Goal: Find specific page/section: Find specific page/section

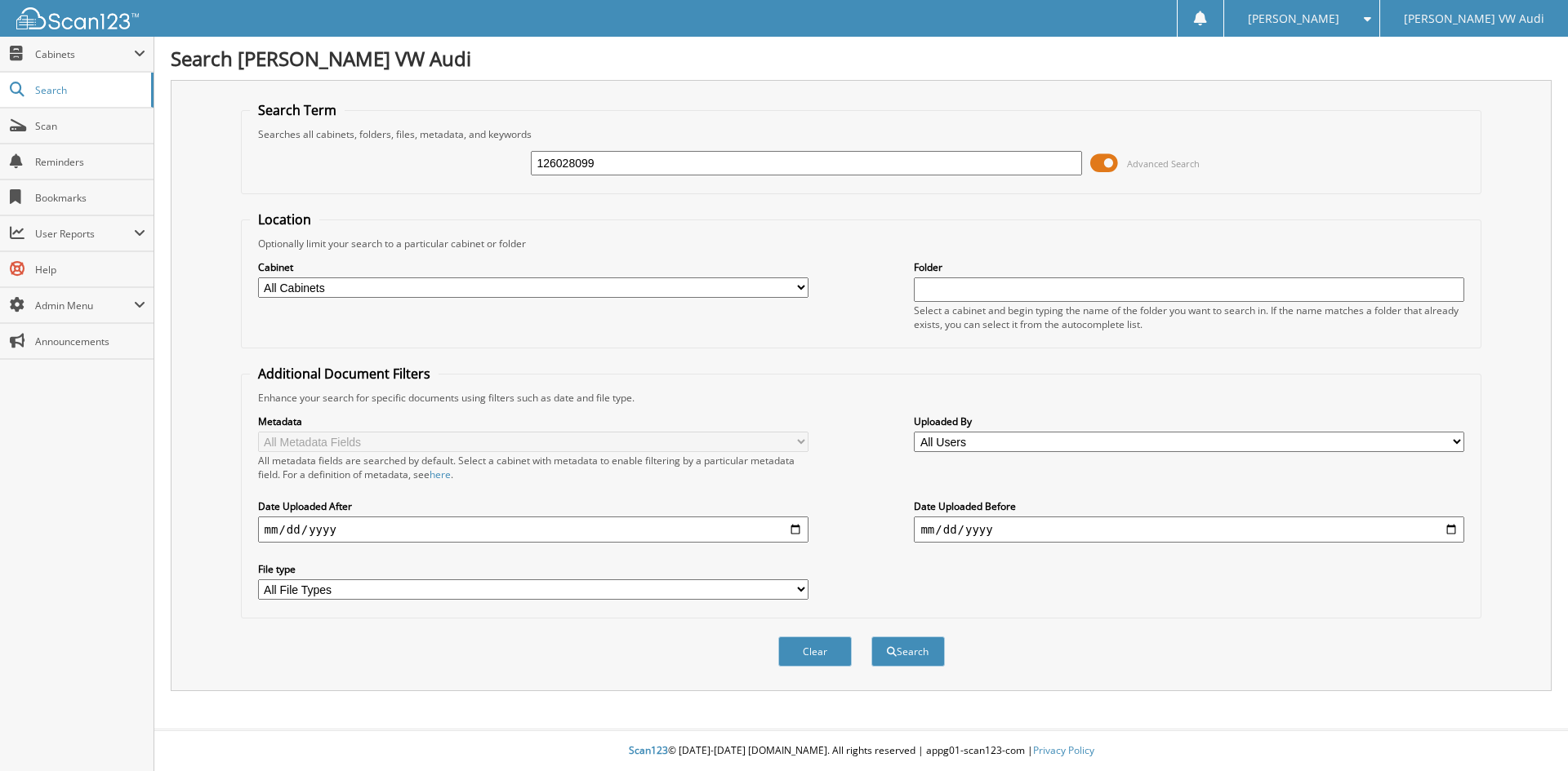
type input "126028099"
click at [872, 636] on button "Search" at bounding box center [908, 651] width 73 height 30
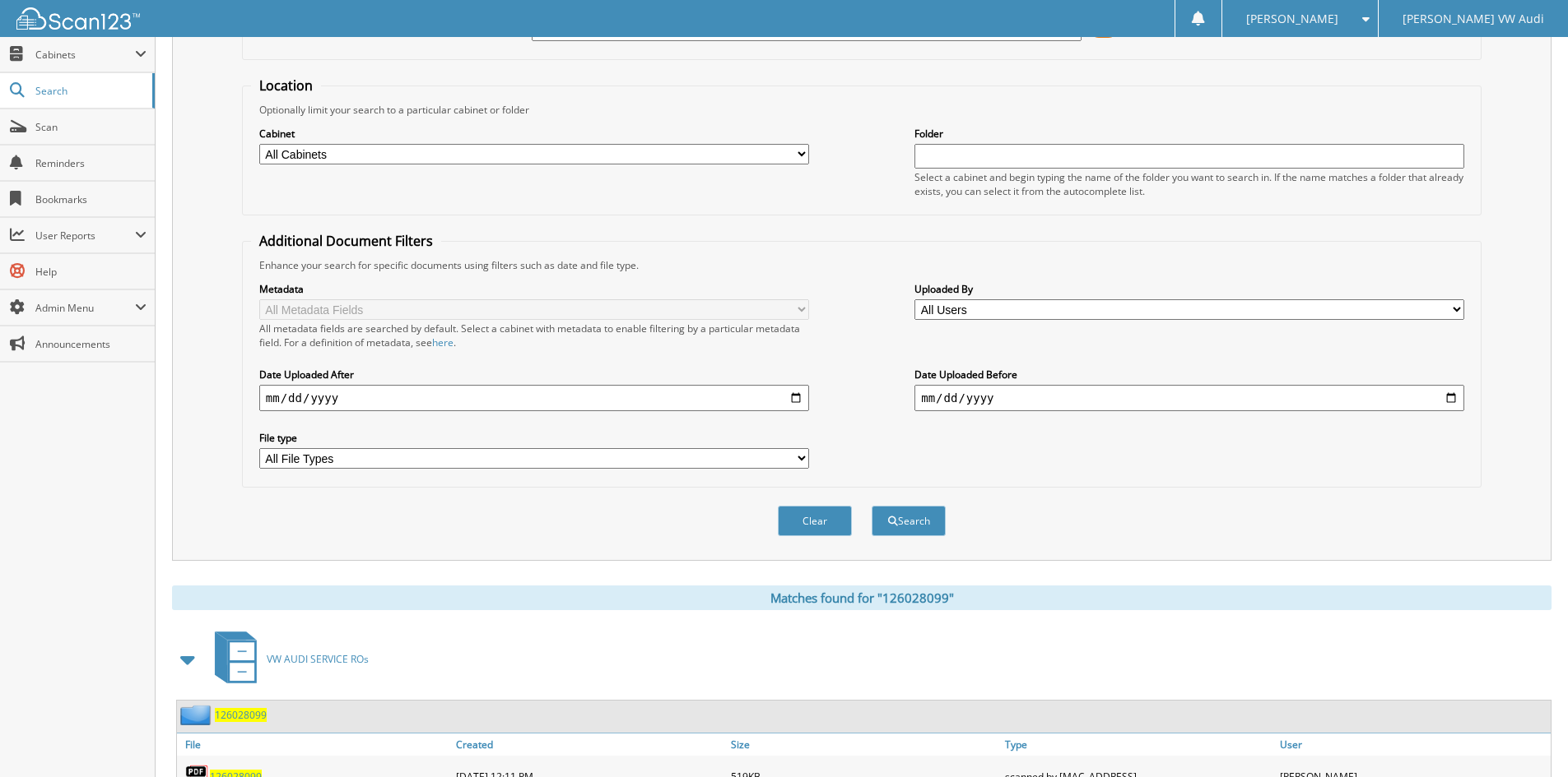
scroll to position [248, 0]
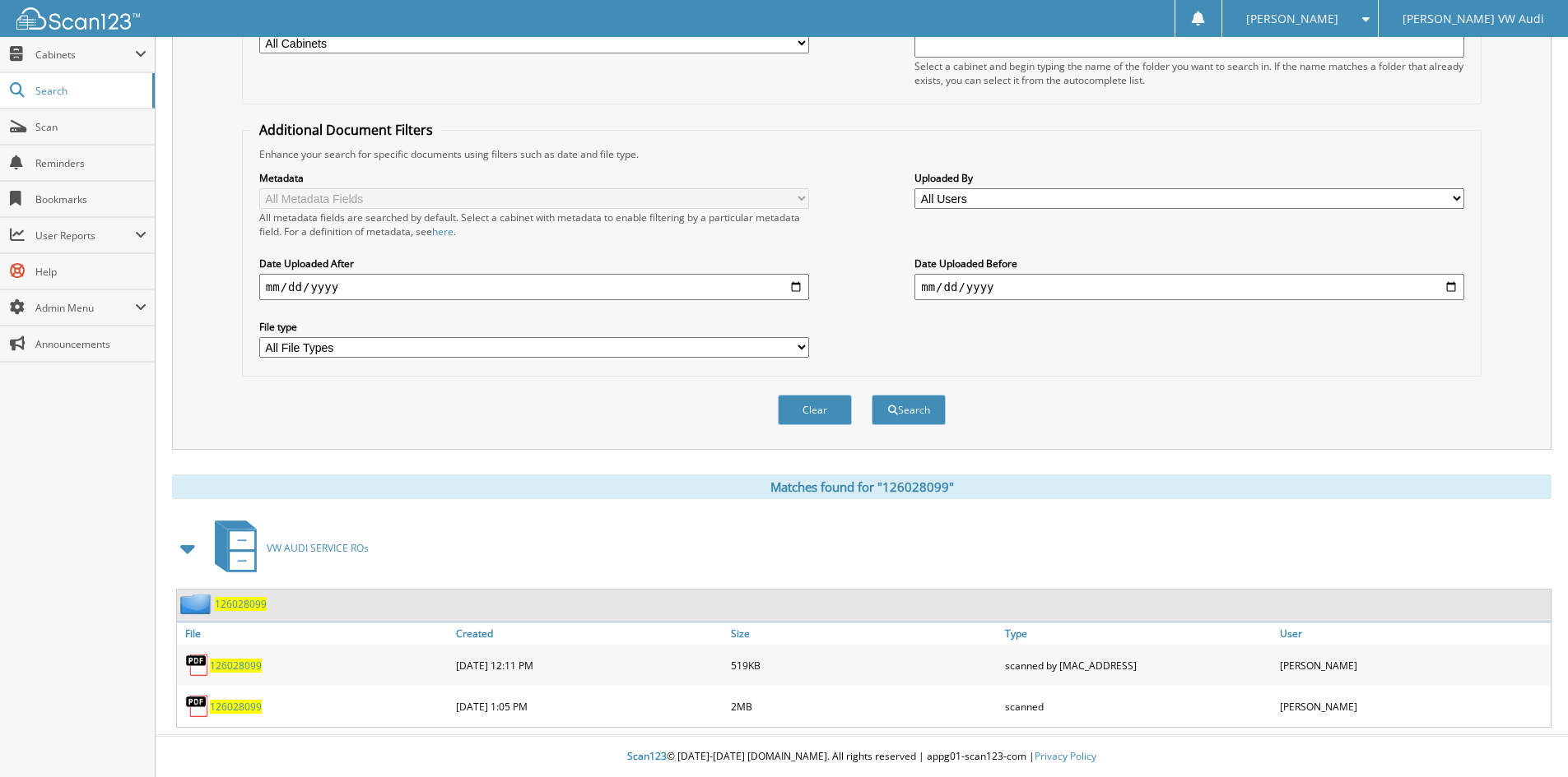
click at [237, 704] on span "126028099" at bounding box center [236, 707] width 52 height 14
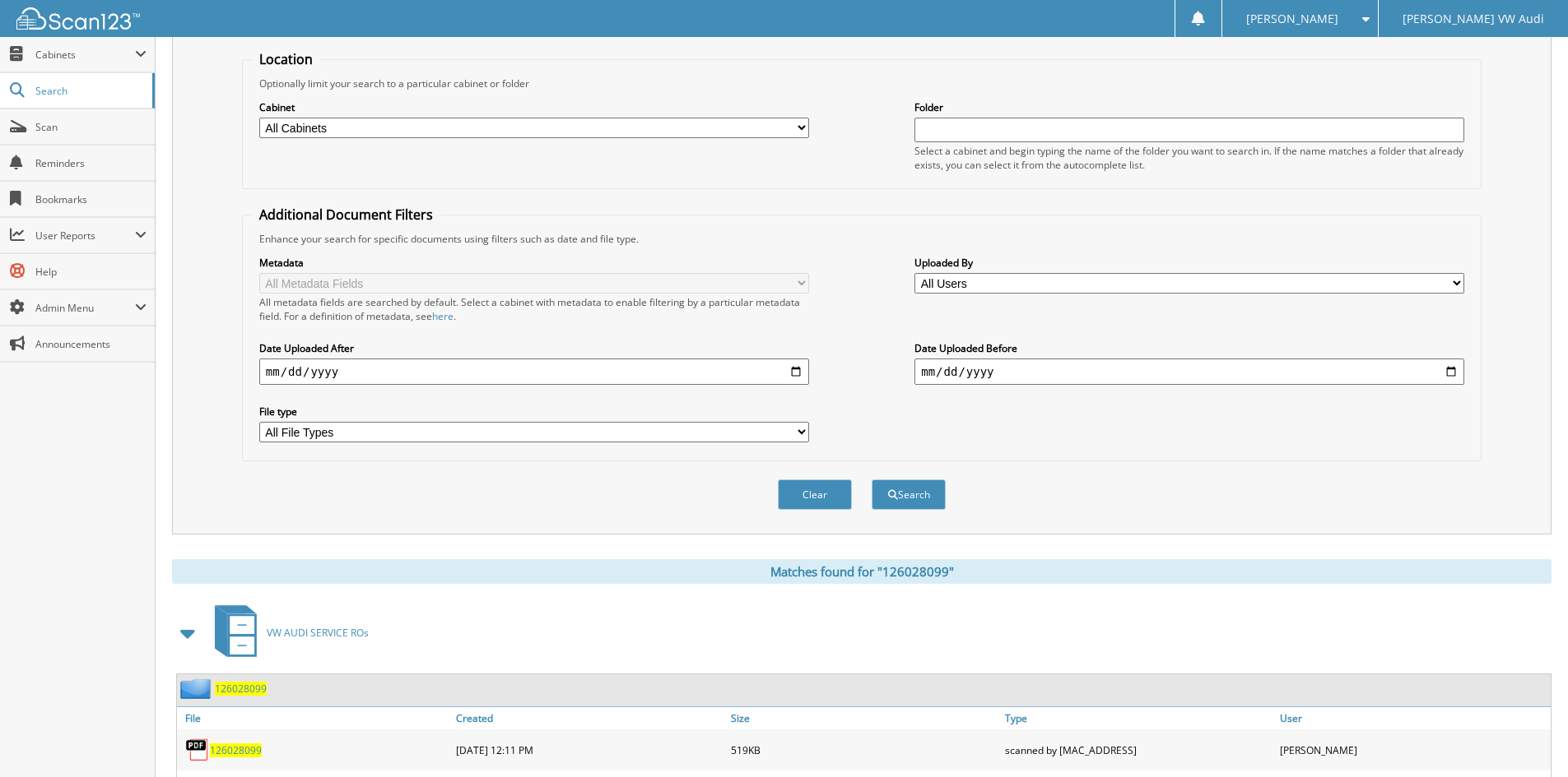
scroll to position [0, 0]
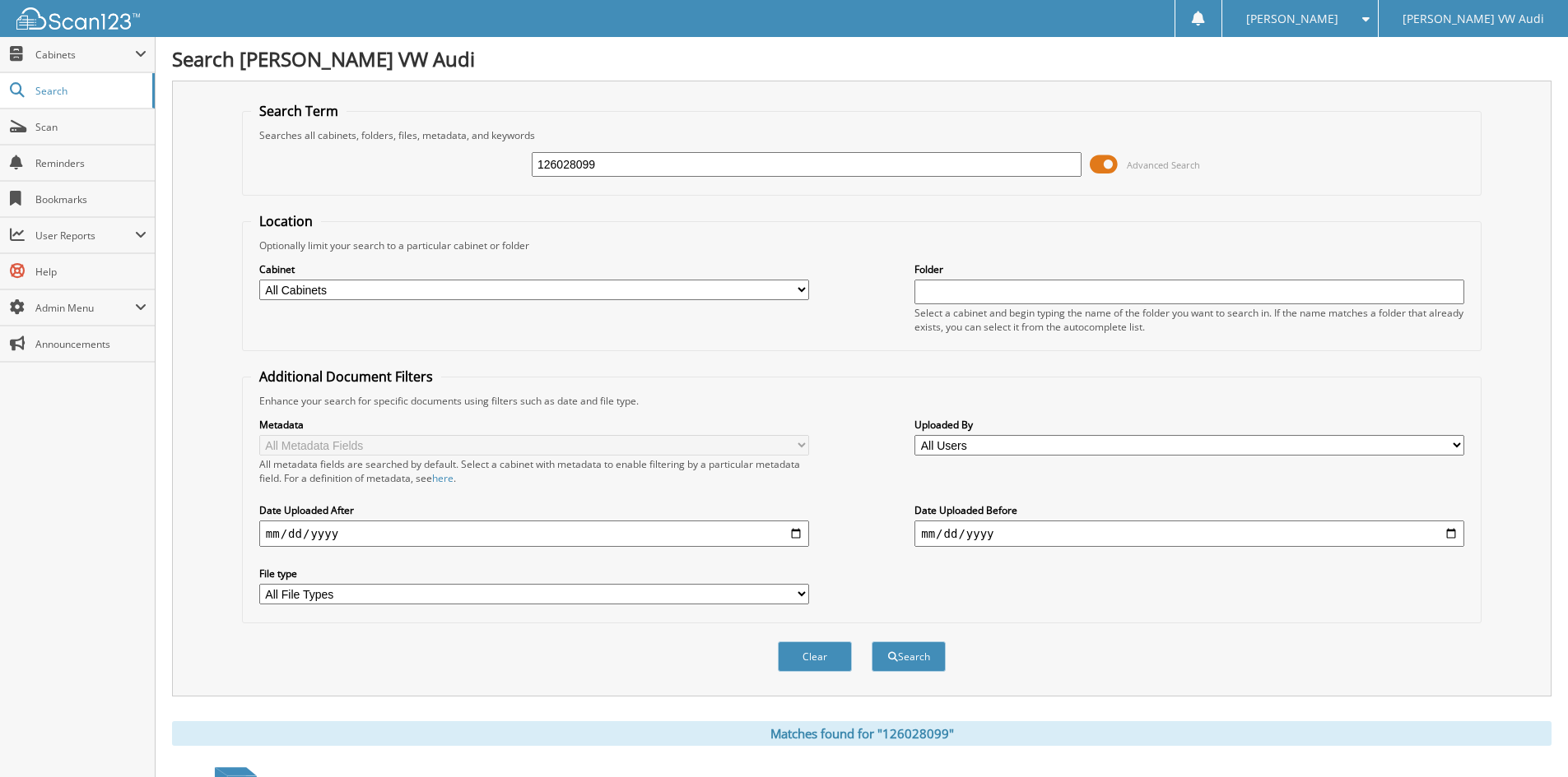
click at [623, 167] on input "126028099" at bounding box center [806, 164] width 550 height 24
type input "126028116"
click at [871, 641] on button "Search" at bounding box center [908, 656] width 74 height 30
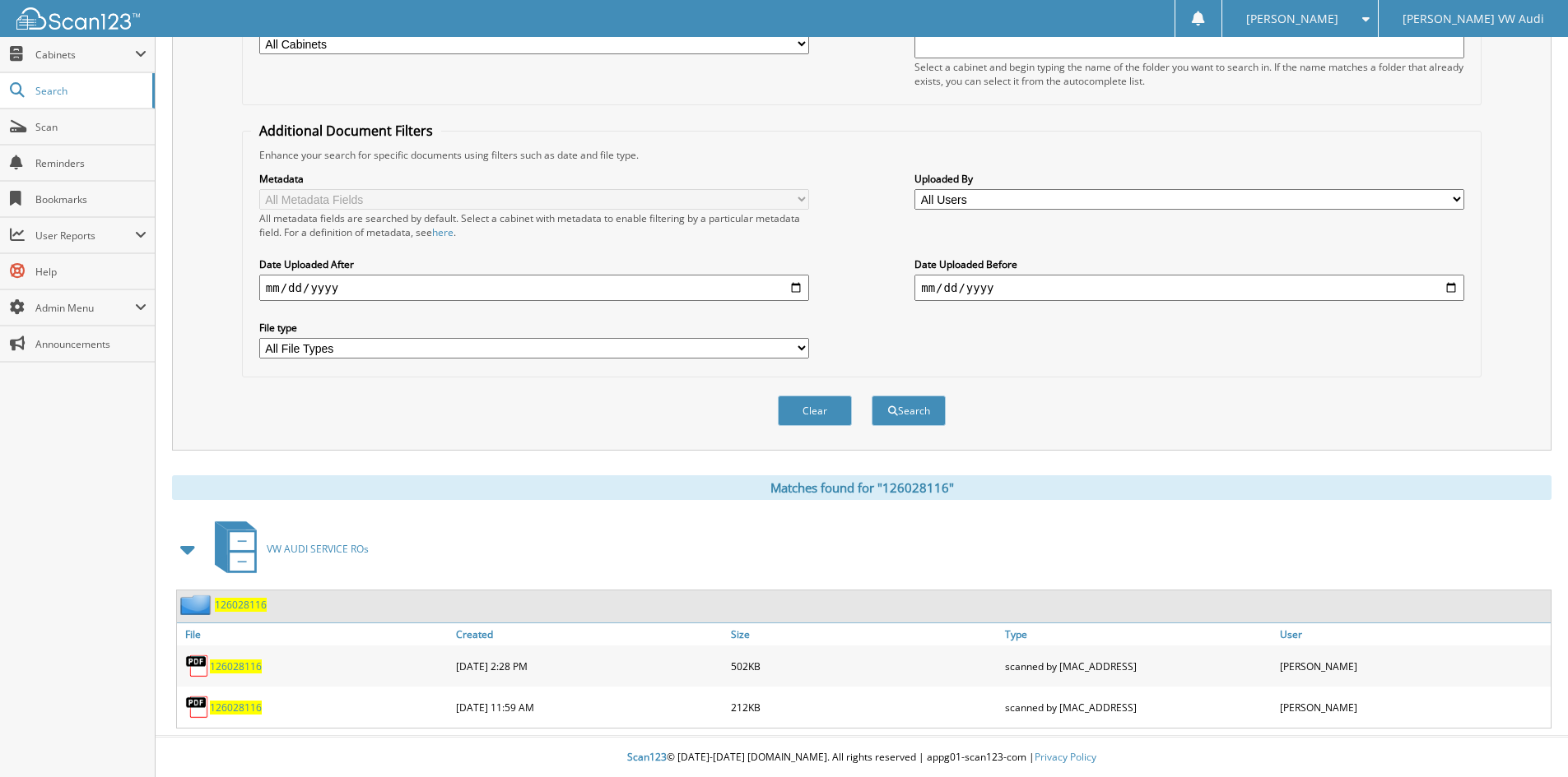
scroll to position [248, 0]
click at [234, 659] on span "126028116" at bounding box center [236, 666] width 52 height 14
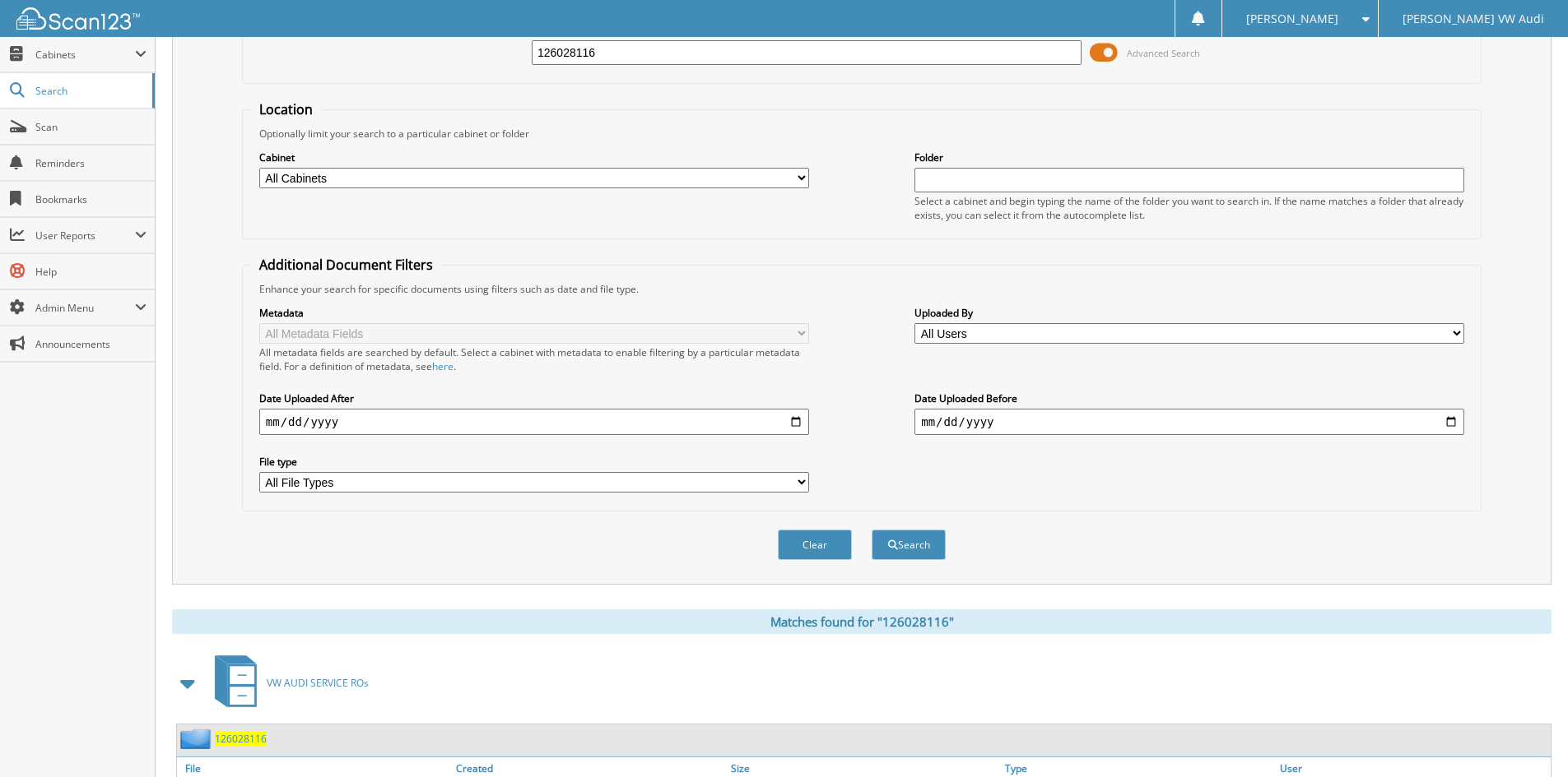
scroll to position [0, 0]
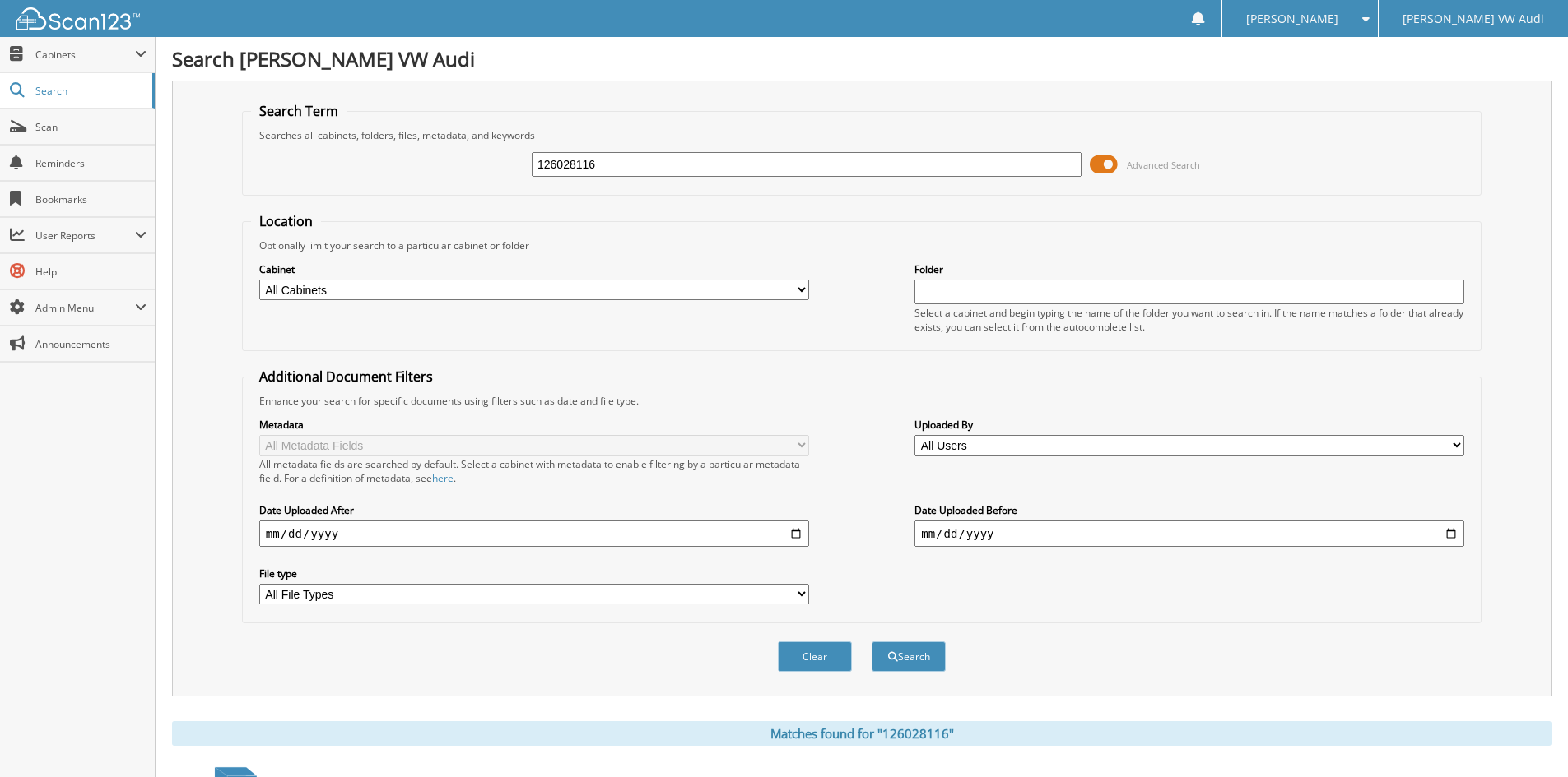
click at [643, 163] on input "126028116" at bounding box center [806, 164] width 550 height 24
type input "126028022"
click at [871, 641] on button "Search" at bounding box center [908, 656] width 74 height 30
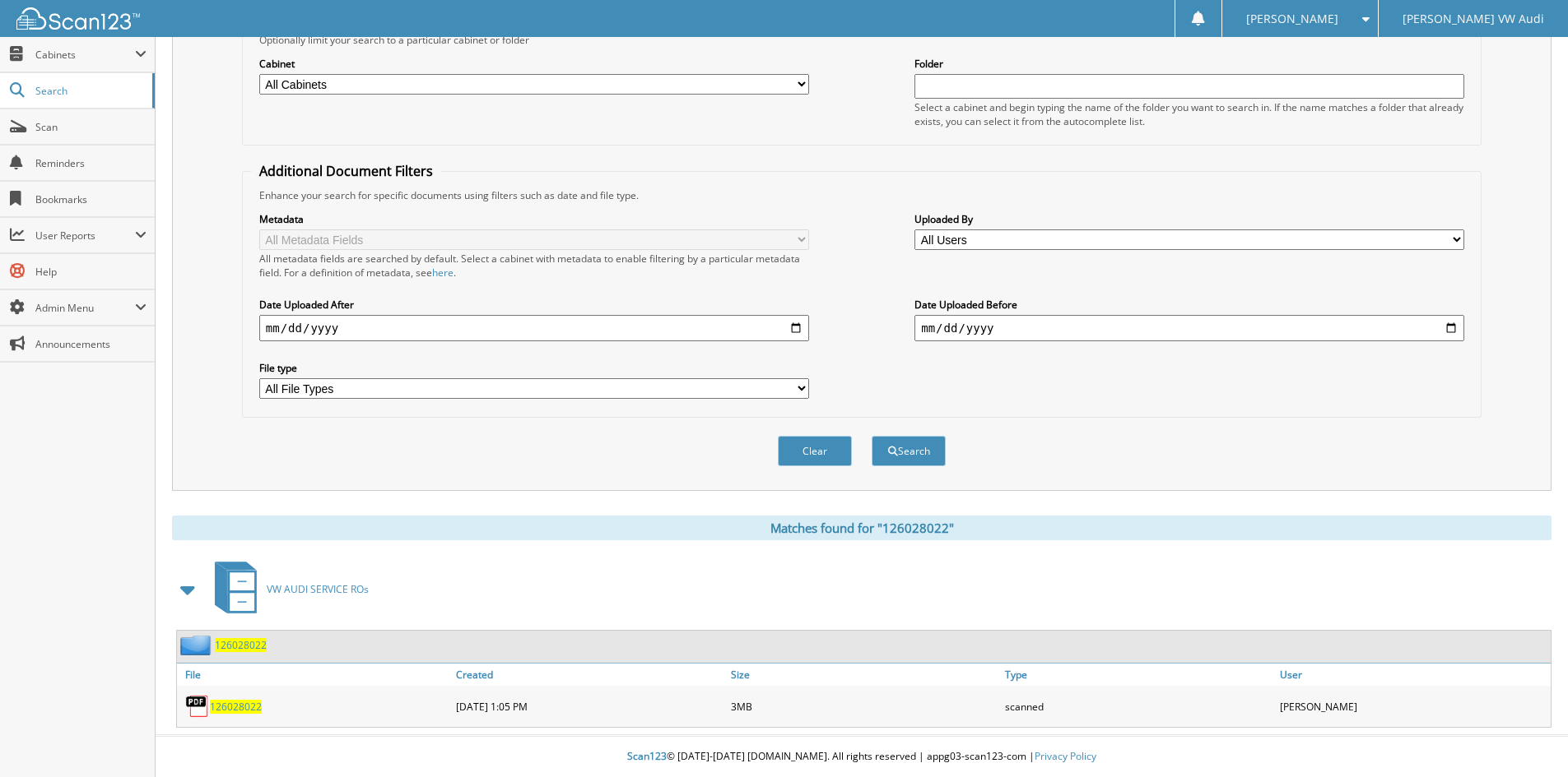
click at [236, 701] on span "126028022" at bounding box center [236, 707] width 52 height 14
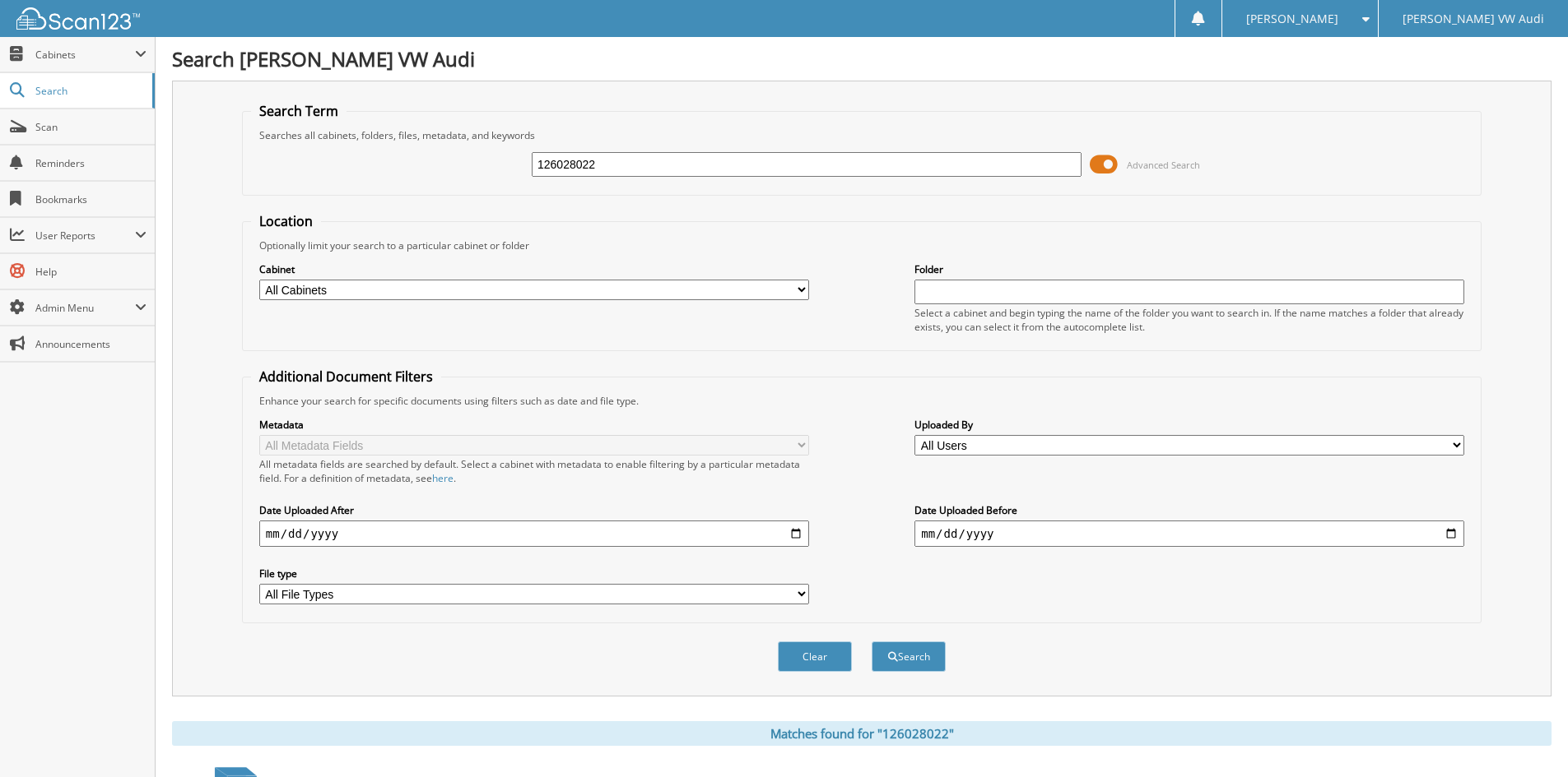
click at [617, 163] on input "126028022" at bounding box center [806, 164] width 550 height 24
type input "126026012"
click at [871, 641] on button "Search" at bounding box center [908, 656] width 74 height 30
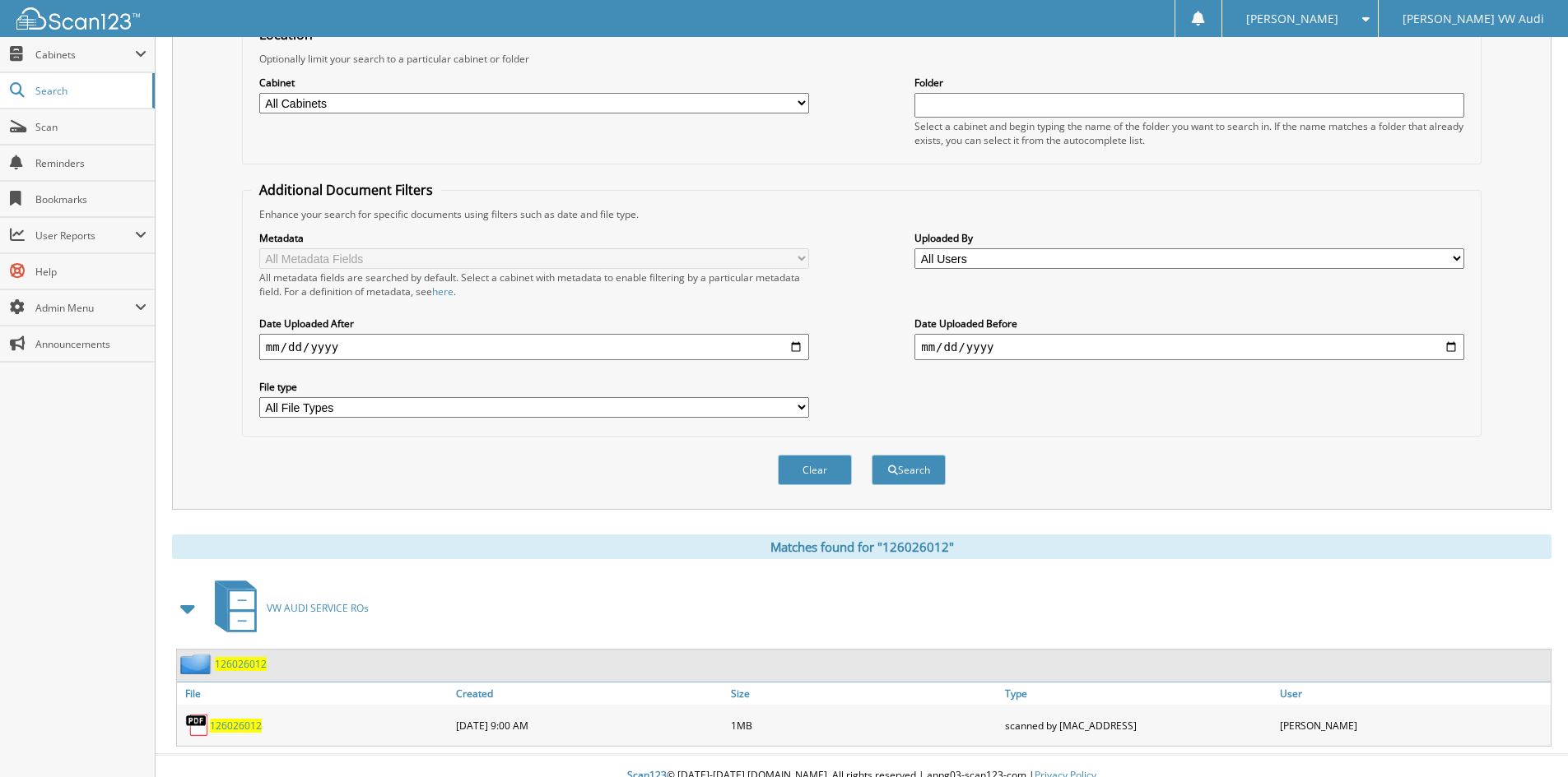
scroll to position [207, 0]
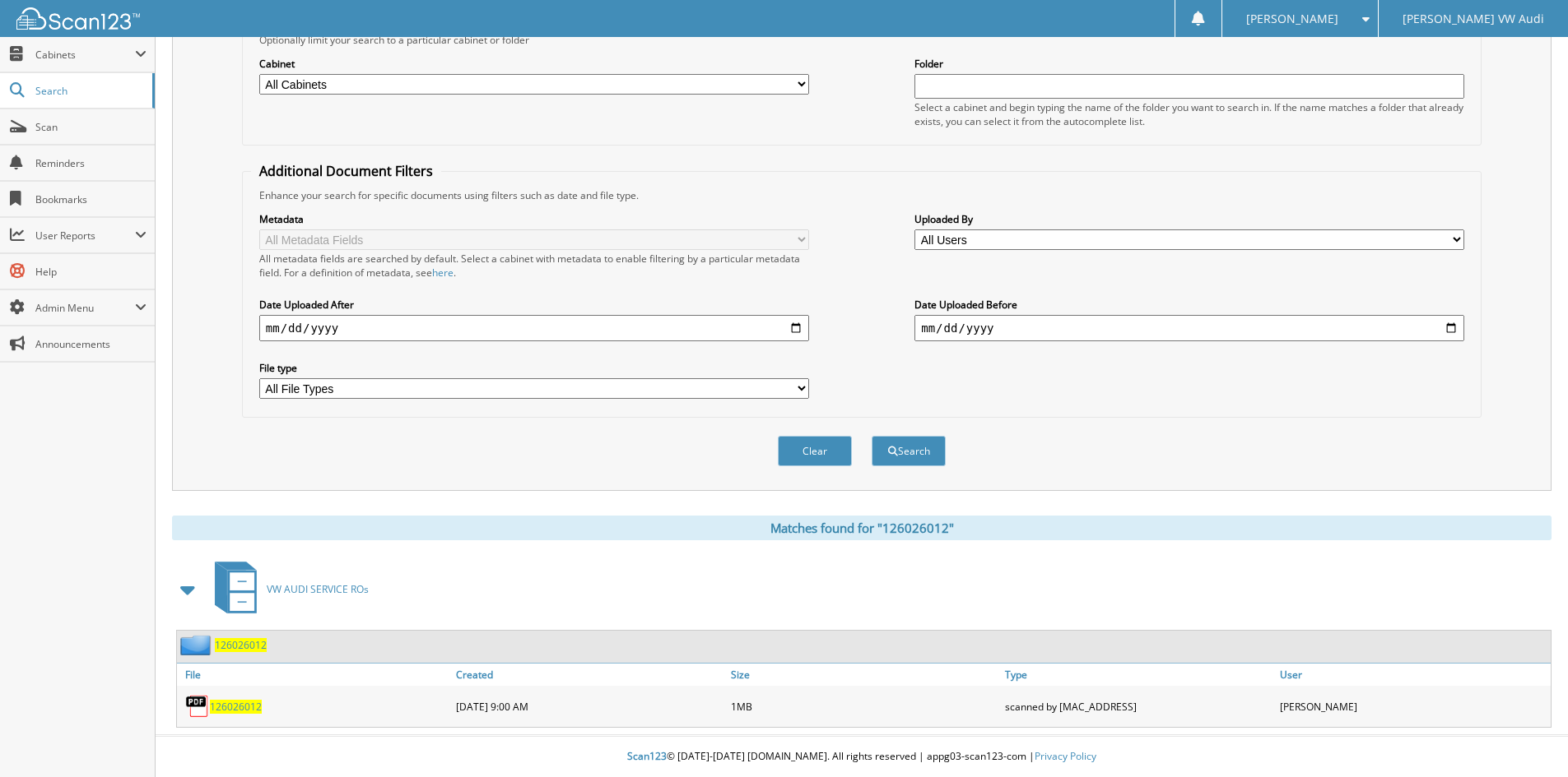
click at [232, 704] on span "126026012" at bounding box center [236, 707] width 52 height 14
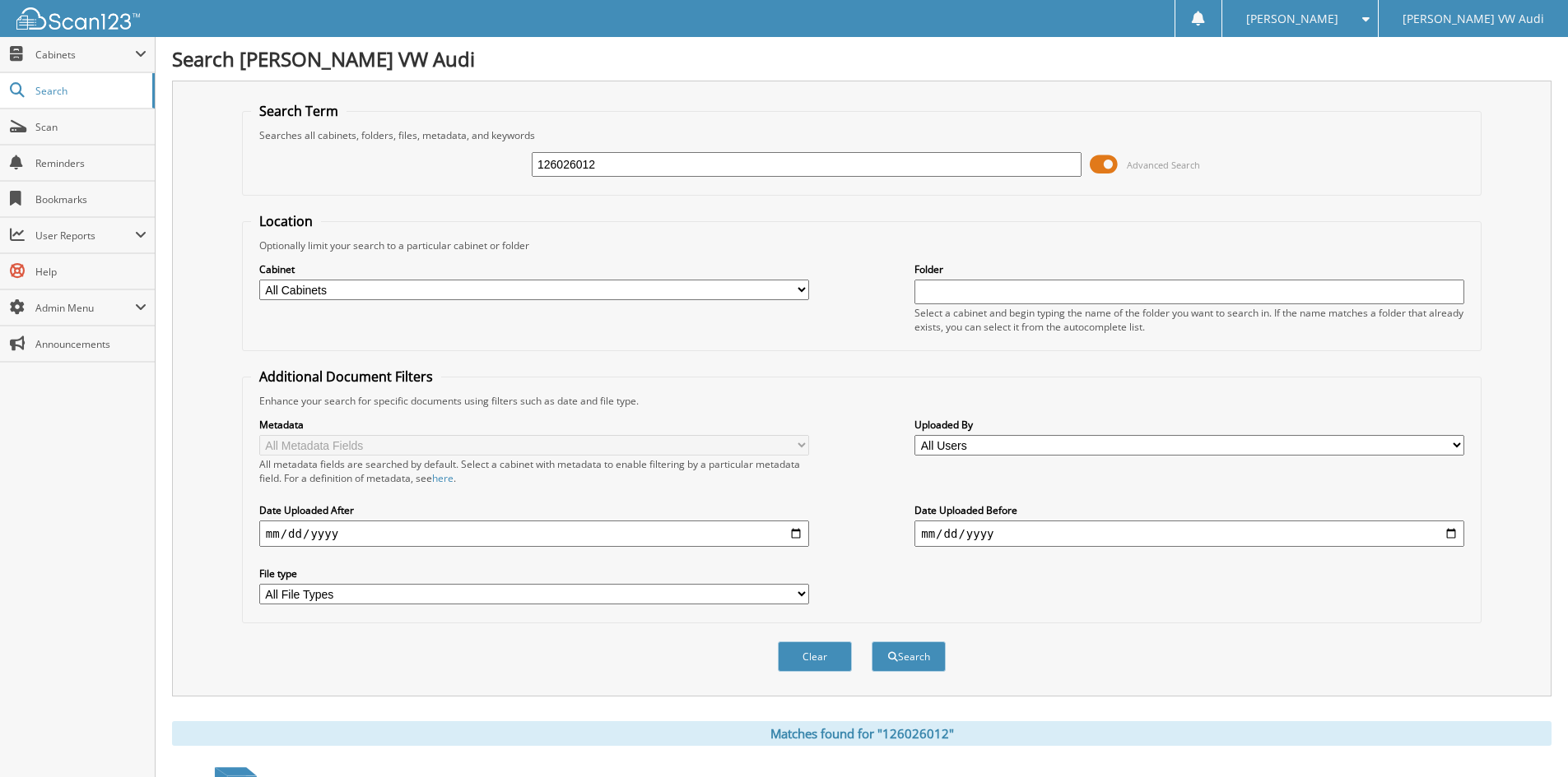
click at [617, 165] on input "126026012" at bounding box center [806, 164] width 550 height 24
type input "126019661"
click at [871, 641] on button "Search" at bounding box center [908, 656] width 74 height 30
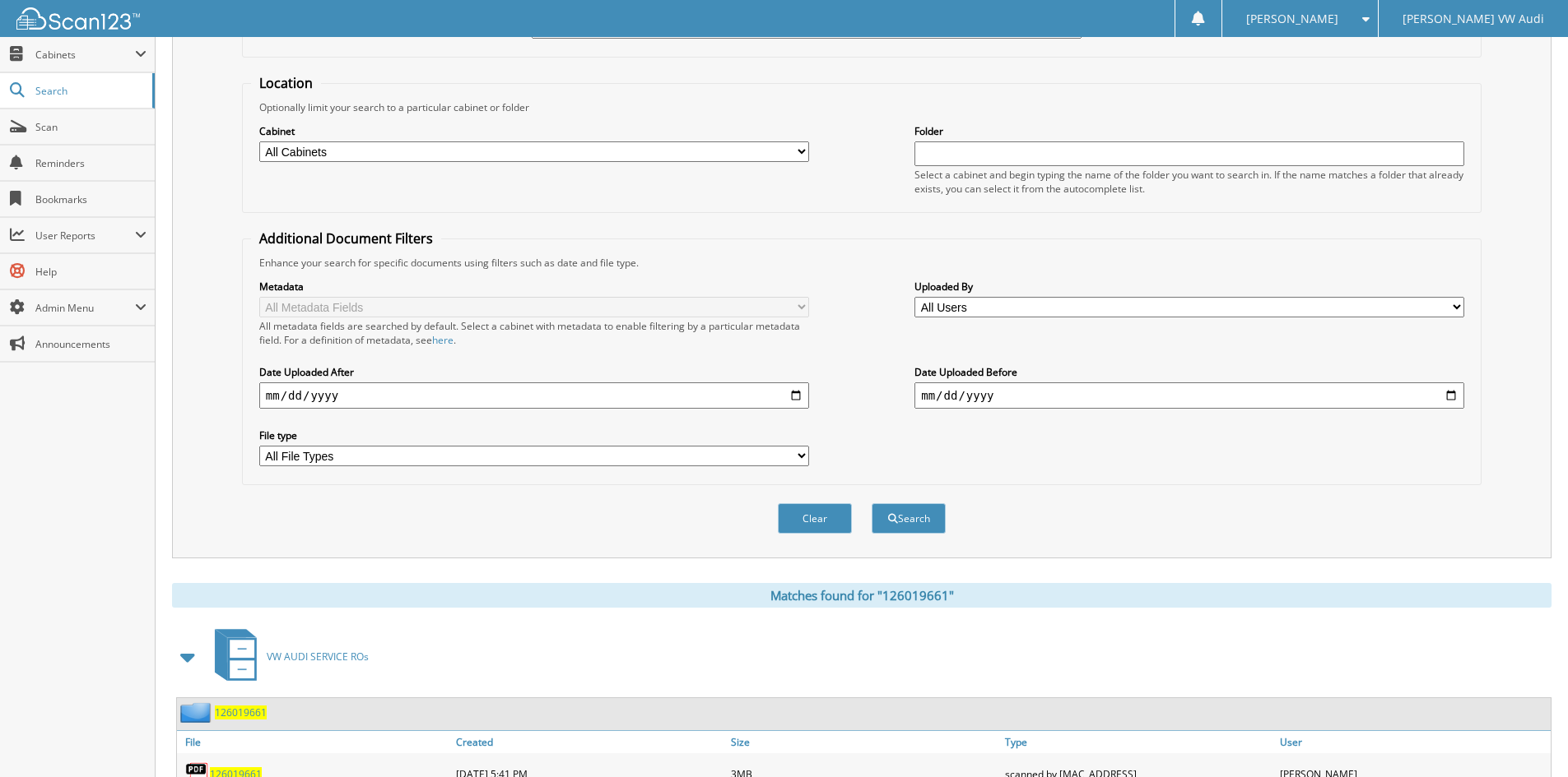
scroll to position [207, 0]
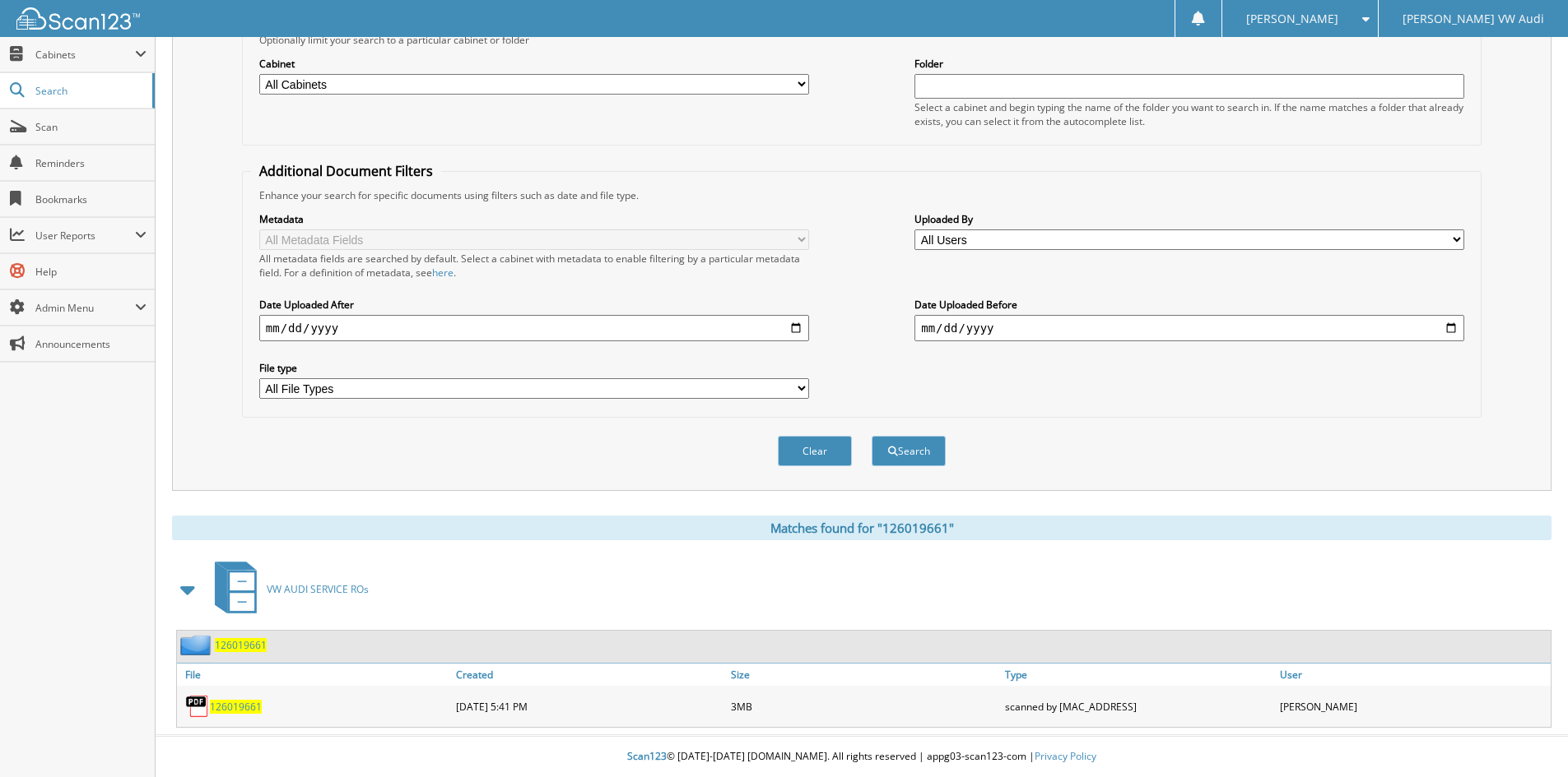
click at [234, 701] on span "126019661" at bounding box center [236, 707] width 52 height 14
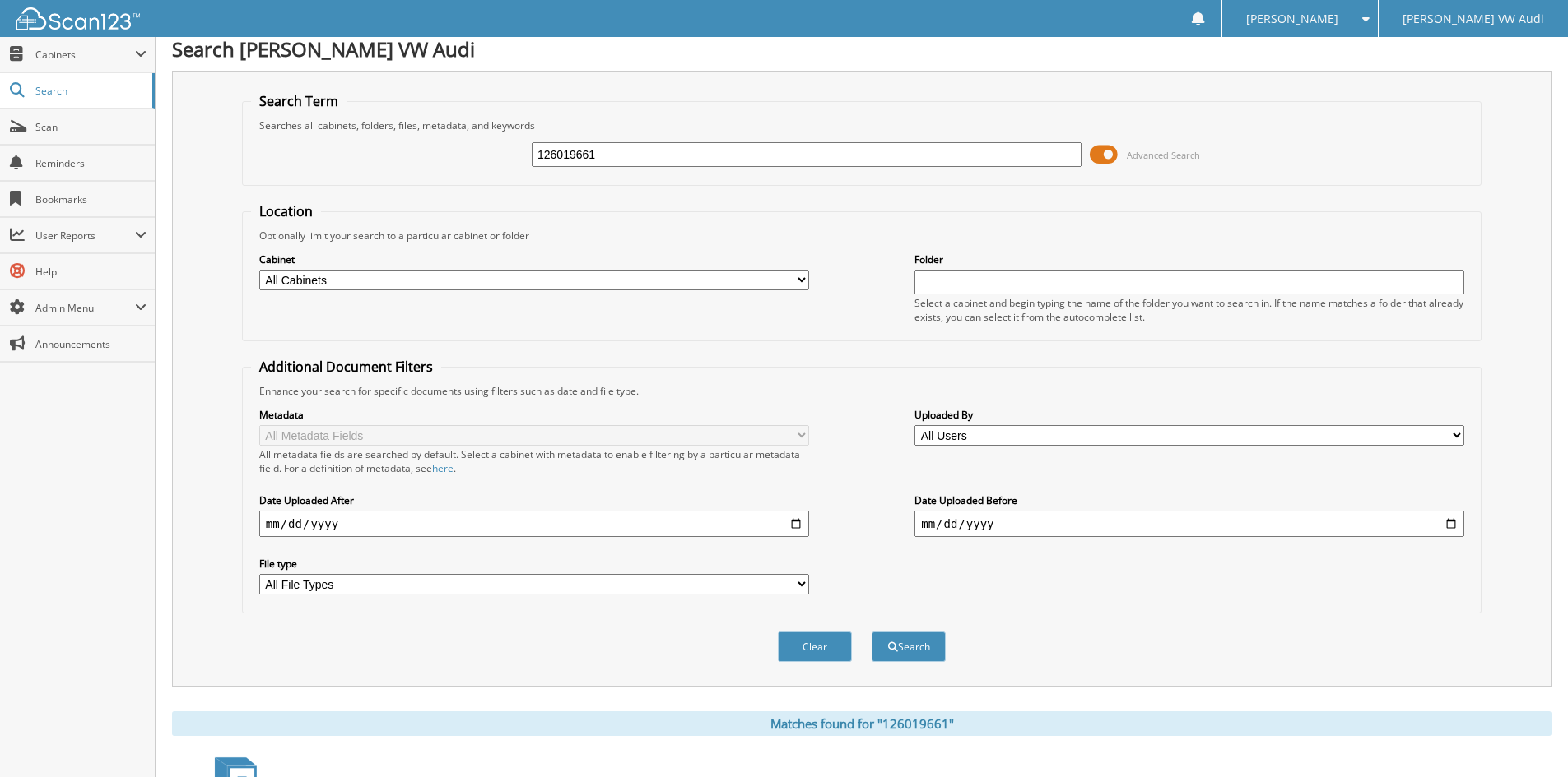
scroll to position [0, 0]
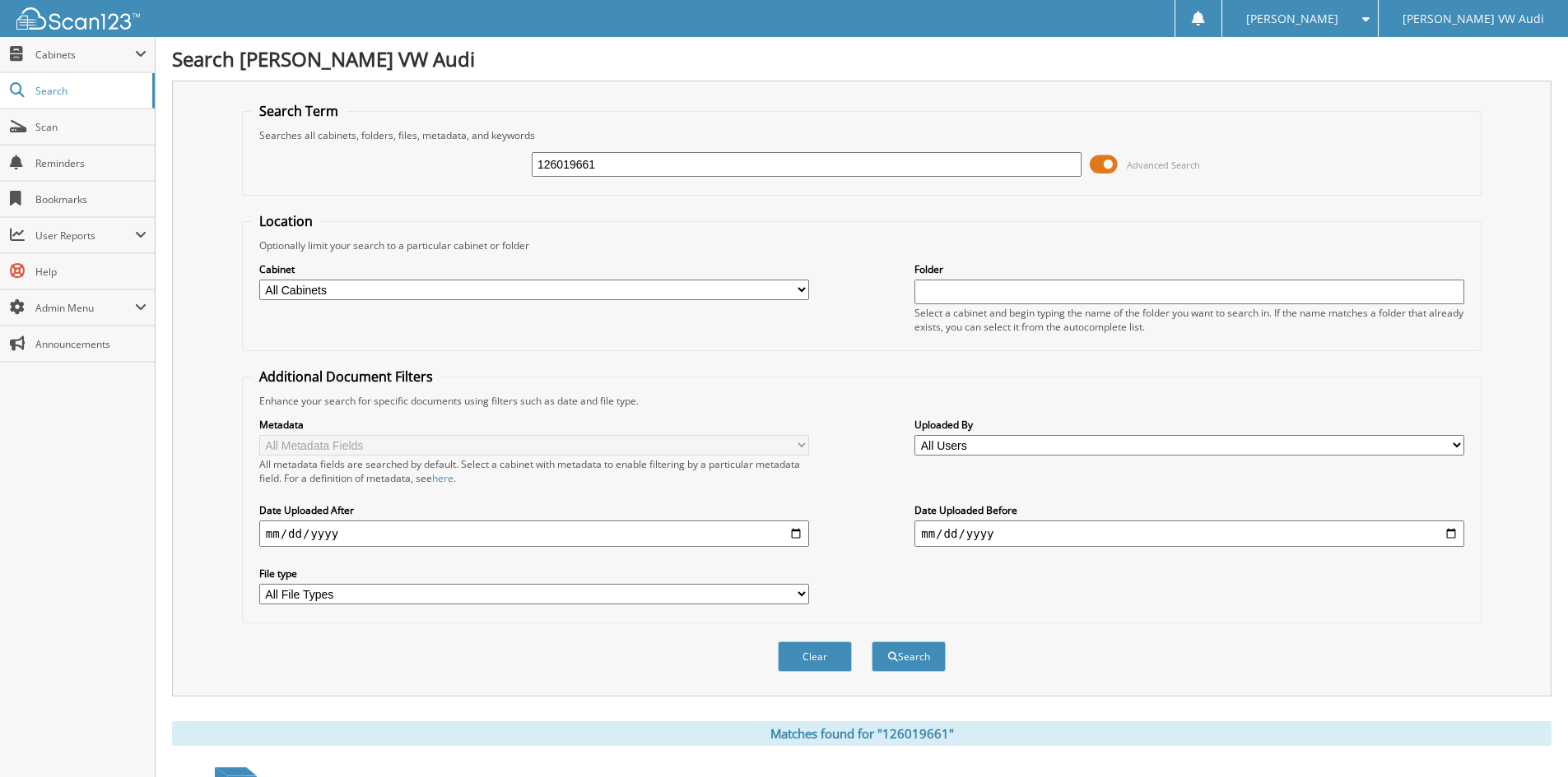
click at [614, 163] on input "126019661" at bounding box center [806, 164] width 550 height 24
type input "126015956"
click at [871, 641] on button "Search" at bounding box center [908, 656] width 74 height 30
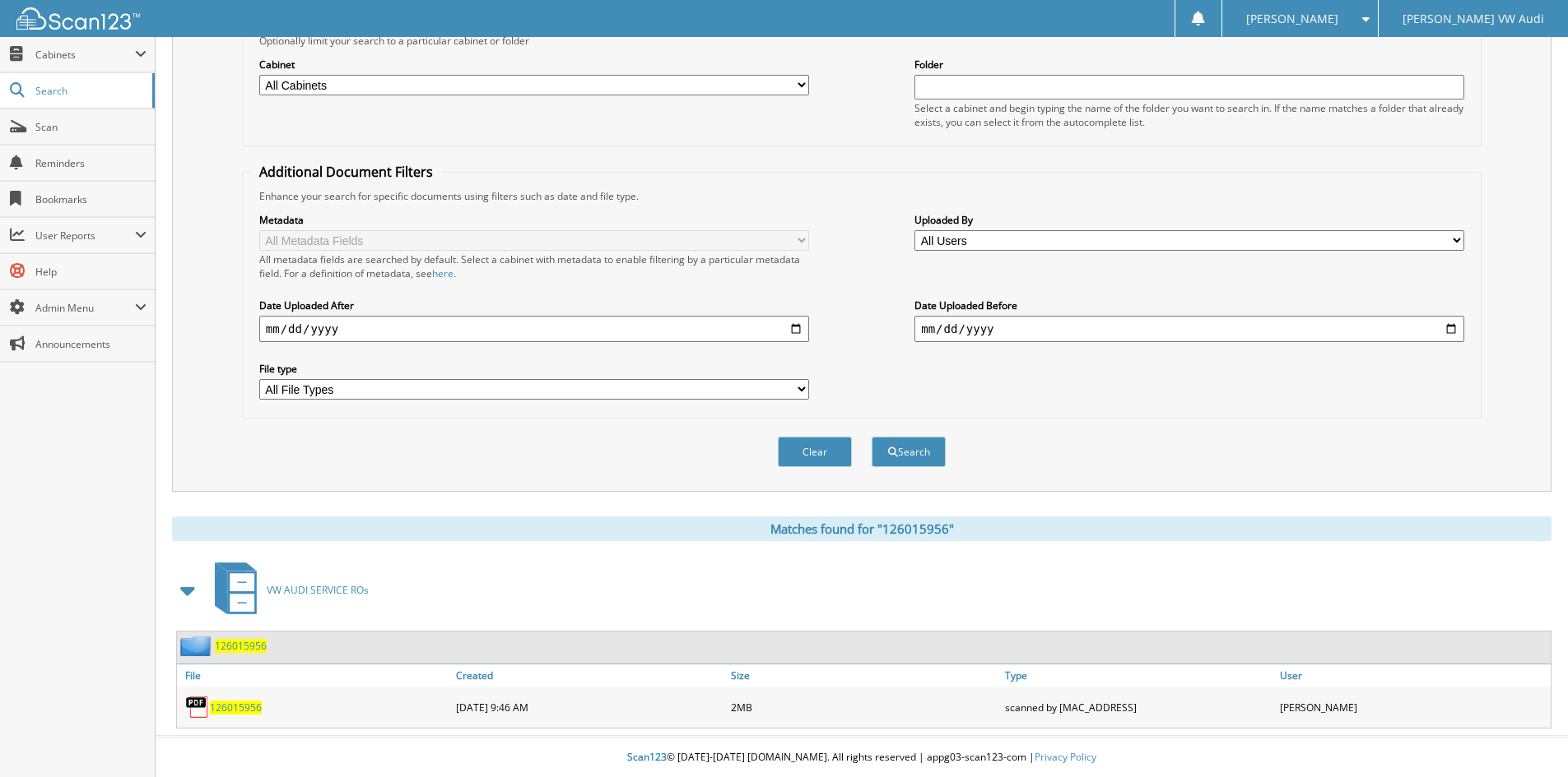
scroll to position [207, 0]
click at [238, 701] on span "126015956" at bounding box center [236, 707] width 52 height 14
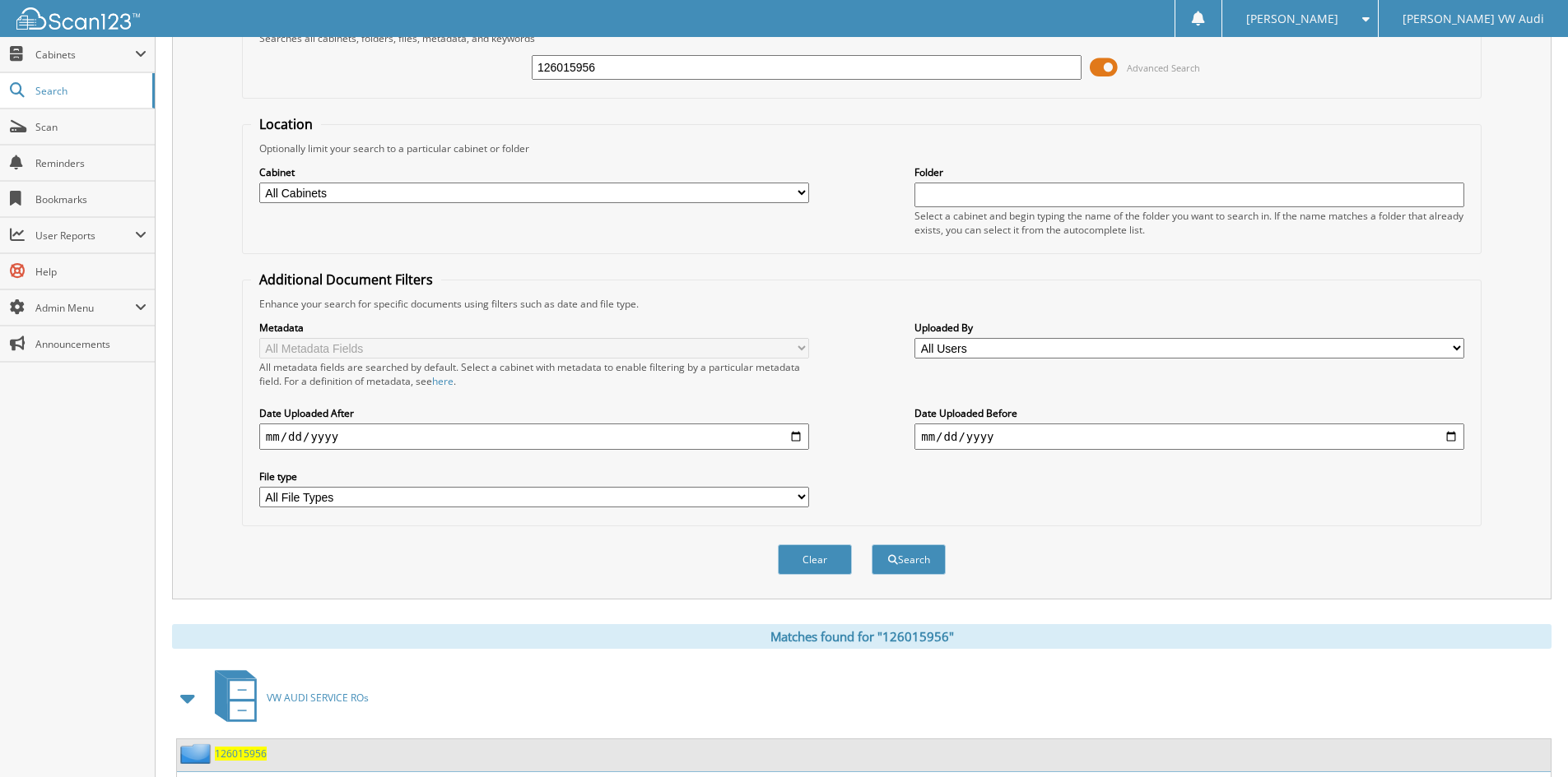
scroll to position [0, 0]
